Goal: Use online tool/utility: Utilize a website feature to perform a specific function

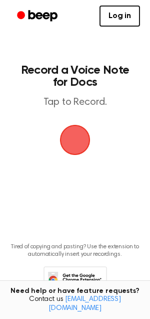
click at [70, 138] on span "button" at bounding box center [75, 140] width 31 height 31
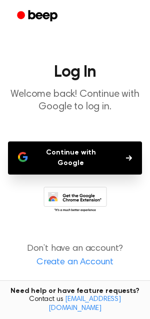
click at [71, 154] on button "Continue with Google" at bounding box center [75, 157] width 134 height 33
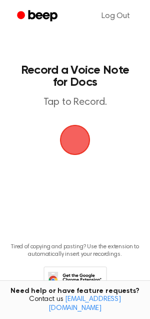
click at [72, 141] on span "button" at bounding box center [75, 140] width 31 height 31
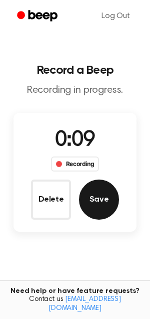
click at [91, 191] on button "Save" at bounding box center [99, 199] width 40 height 40
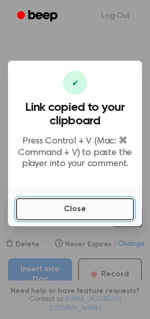
click at [82, 208] on button "Close" at bounding box center [75, 209] width 118 height 22
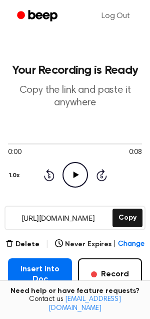
click at [73, 173] on icon at bounding box center [76, 174] width 6 height 7
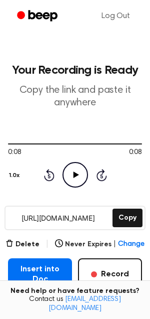
click at [75, 174] on icon at bounding box center [76, 174] width 6 height 7
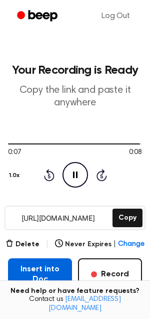
click at [39, 277] on button "Insert into Doc" at bounding box center [40, 274] width 64 height 32
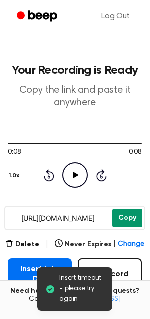
click at [132, 217] on button "Copy" at bounding box center [128, 217] width 30 height 19
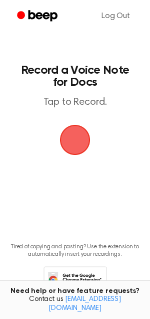
click at [72, 142] on span "button" at bounding box center [75, 140] width 40 height 40
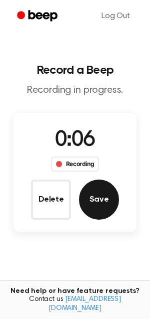
click at [92, 199] on button "Save" at bounding box center [99, 199] width 40 height 40
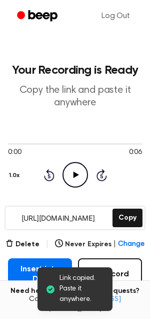
click at [75, 174] on icon at bounding box center [76, 174] width 6 height 7
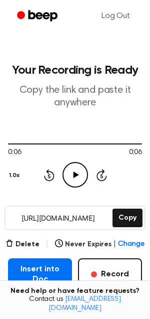
click at [50, 176] on icon at bounding box center [49, 176] width 3 height 4
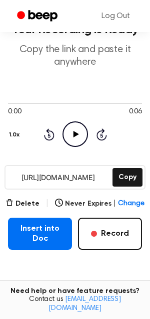
scroll to position [41, 0]
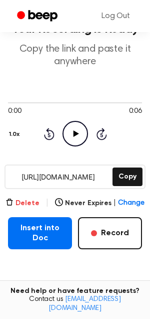
click at [32, 199] on button "Delete" at bounding box center [23, 203] width 34 height 11
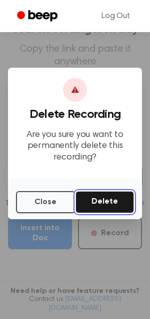
click at [94, 197] on button "Delete" at bounding box center [105, 202] width 59 height 22
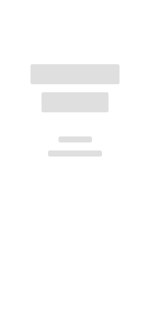
scroll to position [35, 0]
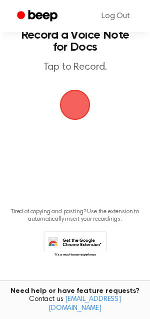
click at [75, 106] on span "button" at bounding box center [75, 105] width 33 height 33
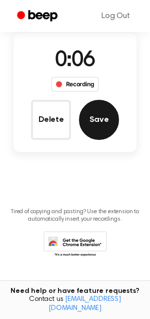
click at [96, 118] on button "Save" at bounding box center [99, 120] width 40 height 40
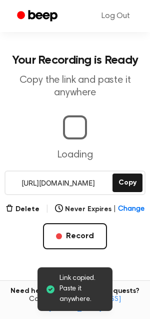
scroll to position [107, 0]
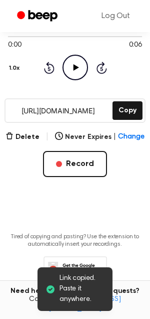
click at [76, 72] on icon "Play Audio" at bounding box center [76, 68] width 26 height 26
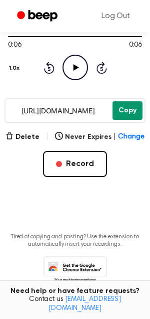
click at [127, 110] on button "Copy" at bounding box center [128, 110] width 30 height 19
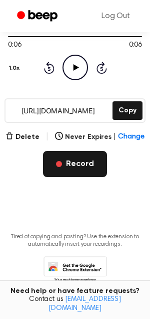
click at [57, 161] on button "Record" at bounding box center [75, 164] width 64 height 26
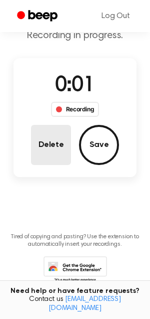
click at [46, 146] on button "Delete" at bounding box center [51, 145] width 40 height 40
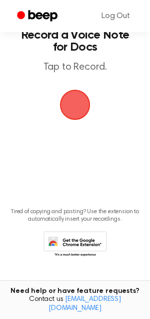
scroll to position [10, 0]
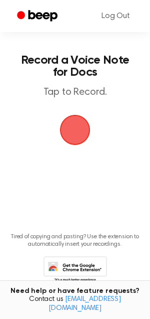
click at [73, 130] on span "button" at bounding box center [75, 130] width 33 height 33
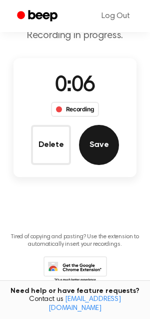
click at [100, 147] on button "Save" at bounding box center [99, 145] width 40 height 40
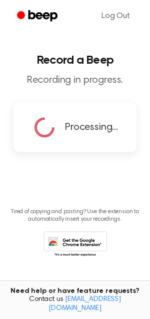
scroll to position [0, 0]
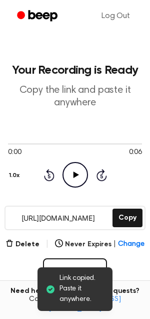
click at [68, 182] on icon "Play Audio" at bounding box center [76, 175] width 26 height 26
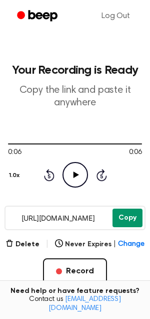
click at [127, 214] on button "Copy" at bounding box center [128, 217] width 30 height 19
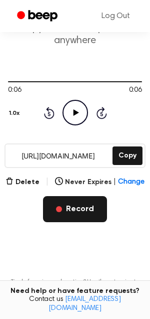
click at [78, 213] on button "Record" at bounding box center [75, 209] width 64 height 26
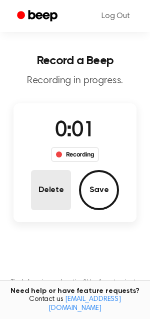
click at [43, 191] on button "Delete" at bounding box center [51, 190] width 40 height 40
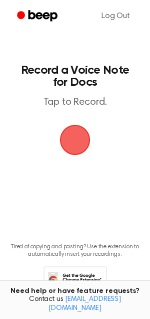
click at [71, 138] on span "button" at bounding box center [75, 140] width 31 height 31
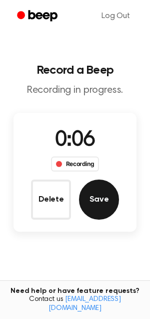
click at [98, 205] on button "Save" at bounding box center [99, 199] width 40 height 40
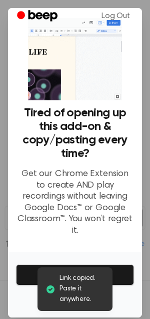
scroll to position [27, 0]
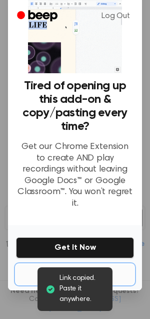
click at [69, 264] on button "No Thanks" at bounding box center [75, 274] width 118 height 20
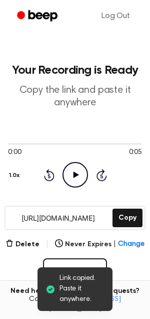
click at [76, 185] on icon "Play Audio" at bounding box center [76, 175] width 26 height 26
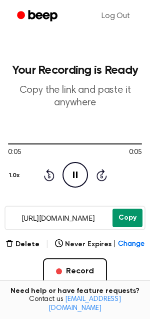
click at [122, 220] on button "Copy" at bounding box center [128, 217] width 30 height 19
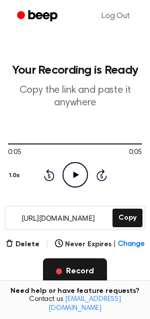
click at [64, 275] on button "Record" at bounding box center [75, 271] width 64 height 26
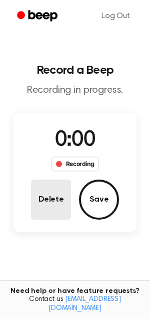
click at [39, 201] on button "Delete" at bounding box center [51, 199] width 40 height 40
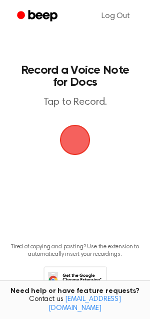
click at [71, 142] on span "button" at bounding box center [75, 140] width 31 height 31
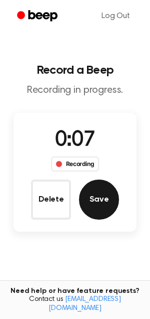
click at [99, 204] on button "Save" at bounding box center [99, 199] width 40 height 40
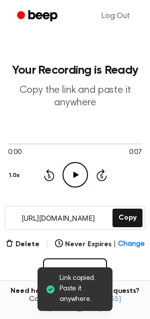
click at [79, 179] on icon "Play Audio" at bounding box center [76, 175] width 26 height 26
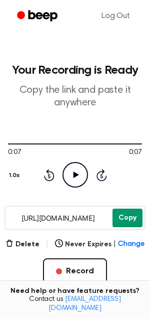
click at [126, 216] on button "Copy" at bounding box center [128, 217] width 30 height 19
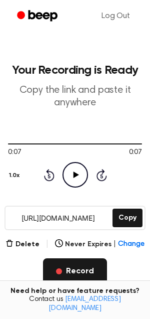
click at [89, 272] on button "Record" at bounding box center [75, 271] width 64 height 26
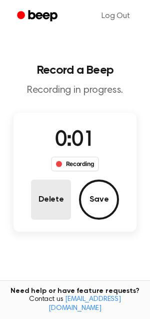
click at [39, 193] on button "Delete" at bounding box center [51, 199] width 40 height 40
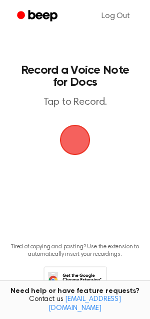
click at [72, 153] on span "button" at bounding box center [75, 140] width 31 height 31
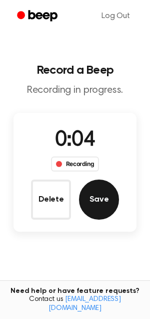
click at [93, 198] on button "Save" at bounding box center [99, 199] width 40 height 40
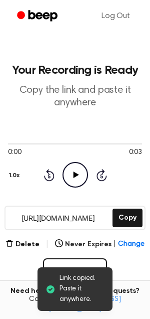
click at [75, 182] on icon "Play Audio" at bounding box center [76, 175] width 26 height 26
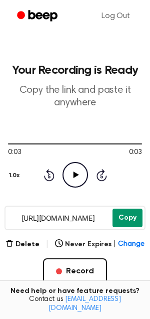
click at [126, 220] on button "Copy" at bounding box center [128, 217] width 30 height 19
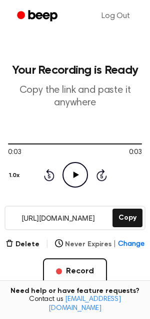
click at [123, 246] on span "Change" at bounding box center [131, 244] width 27 height 11
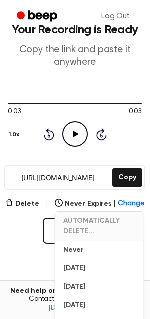
scroll to position [50, 0]
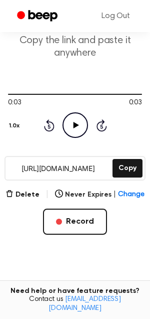
click at [24, 224] on div "Delete | Never Expires | Change Record" at bounding box center [75, 211] width 134 height 46
click at [29, 198] on button "Delete" at bounding box center [23, 194] width 34 height 11
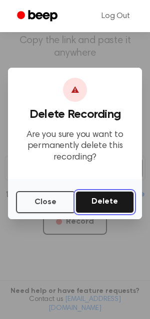
click at [85, 207] on button "Delete" at bounding box center [105, 202] width 59 height 22
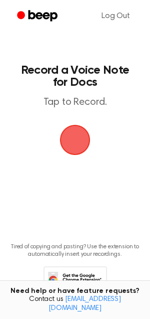
click at [77, 150] on span "button" at bounding box center [75, 140] width 28 height 28
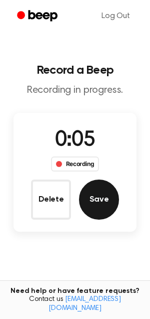
click at [96, 193] on button "Save" at bounding box center [99, 199] width 40 height 40
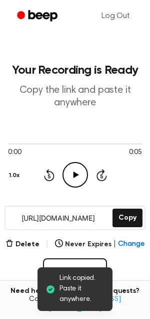
click at [78, 163] on icon "Play Audio" at bounding box center [76, 175] width 26 height 26
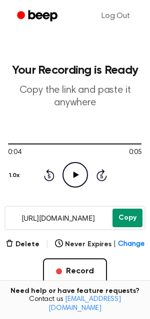
click at [124, 213] on button "Copy" at bounding box center [128, 217] width 30 height 19
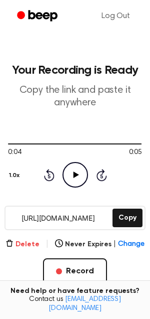
click at [32, 245] on button "Delete" at bounding box center [23, 244] width 34 height 11
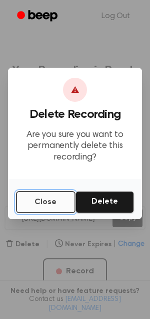
click at [43, 203] on button "Close" at bounding box center [46, 202] width 60 height 22
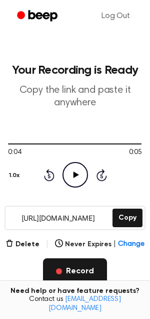
click at [64, 272] on button "Record" at bounding box center [75, 271] width 64 height 26
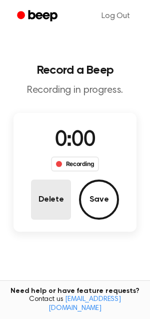
click at [44, 211] on button "Delete" at bounding box center [51, 199] width 40 height 40
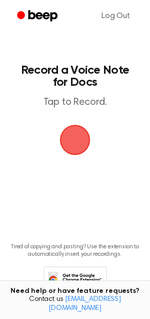
click at [70, 145] on span "button" at bounding box center [75, 140] width 28 height 28
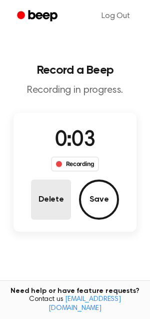
click at [56, 198] on button "Delete" at bounding box center [51, 199] width 40 height 40
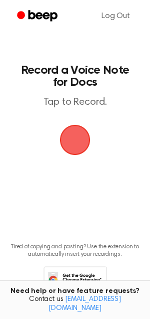
click at [71, 140] on span "button" at bounding box center [75, 140] width 28 height 28
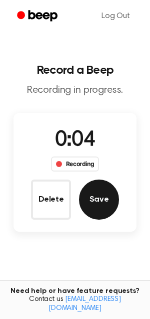
click at [94, 200] on button "Save" at bounding box center [99, 199] width 40 height 40
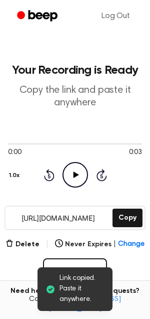
click at [76, 178] on icon "Play Audio" at bounding box center [76, 175] width 26 height 26
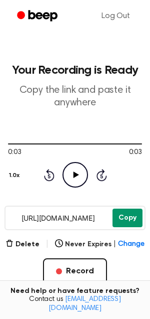
click at [128, 222] on button "Copy" at bounding box center [128, 217] width 30 height 19
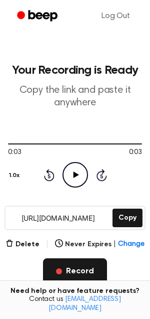
click at [60, 268] on span "button" at bounding box center [59, 271] width 6 height 6
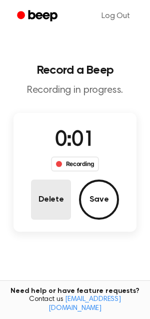
click at [56, 199] on button "Delete" at bounding box center [51, 199] width 40 height 40
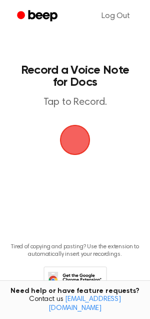
click at [70, 139] on span "button" at bounding box center [75, 140] width 33 height 33
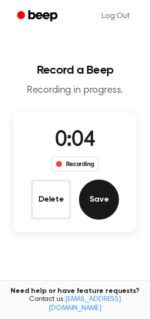
click at [91, 194] on button "Save" at bounding box center [99, 199] width 40 height 40
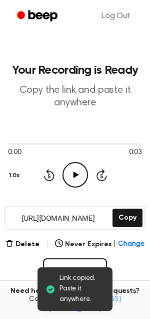
click at [76, 173] on icon at bounding box center [76, 174] width 6 height 7
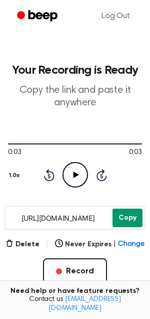
click at [120, 213] on button "Copy" at bounding box center [128, 217] width 30 height 19
